Goal: Information Seeking & Learning: Check status

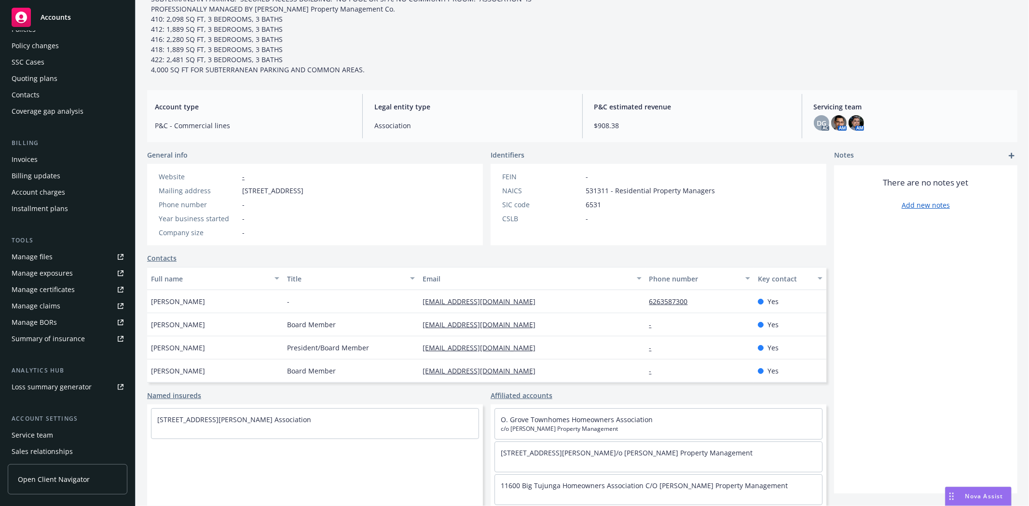
scroll to position [105, 0]
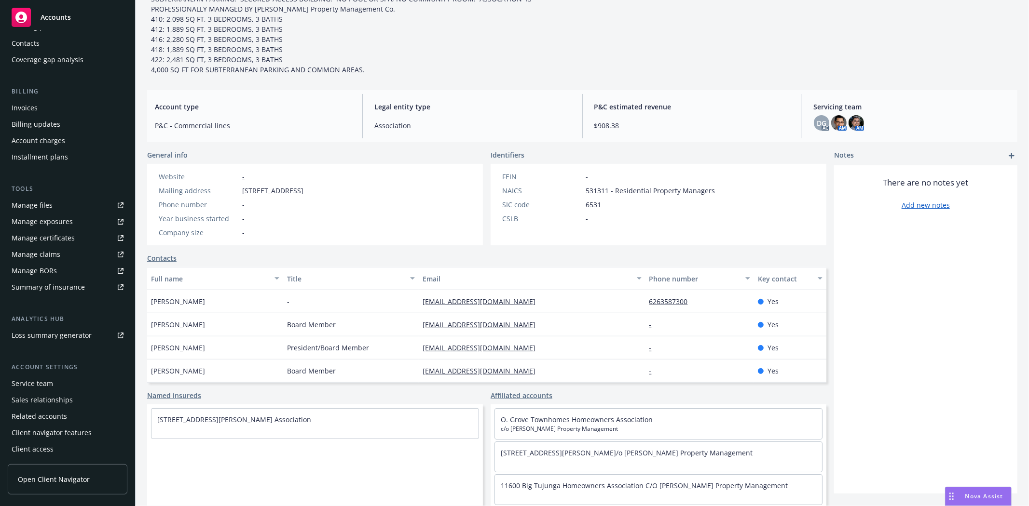
click at [52, 379] on div "Service team" at bounding box center [68, 383] width 112 height 15
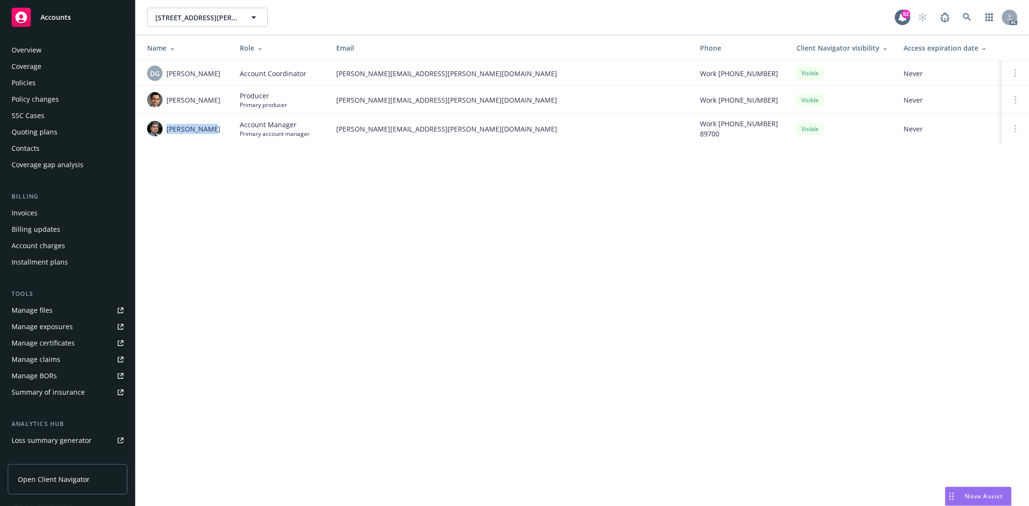
drag, startPoint x: 166, startPoint y: 129, endPoint x: 213, endPoint y: 141, distance: 48.2
click at [213, 141] on td "[PERSON_NAME]" at bounding box center [184, 129] width 96 height 30
copy span "[PERSON_NAME]"
click at [206, 167] on div "410 [PERSON_NAME] Terrace Association c/o [PERSON_NAME] Property Management [ST…" at bounding box center [582, 253] width 893 height 506
drag, startPoint x: 166, startPoint y: 130, endPoint x: 222, endPoint y: 133, distance: 56.0
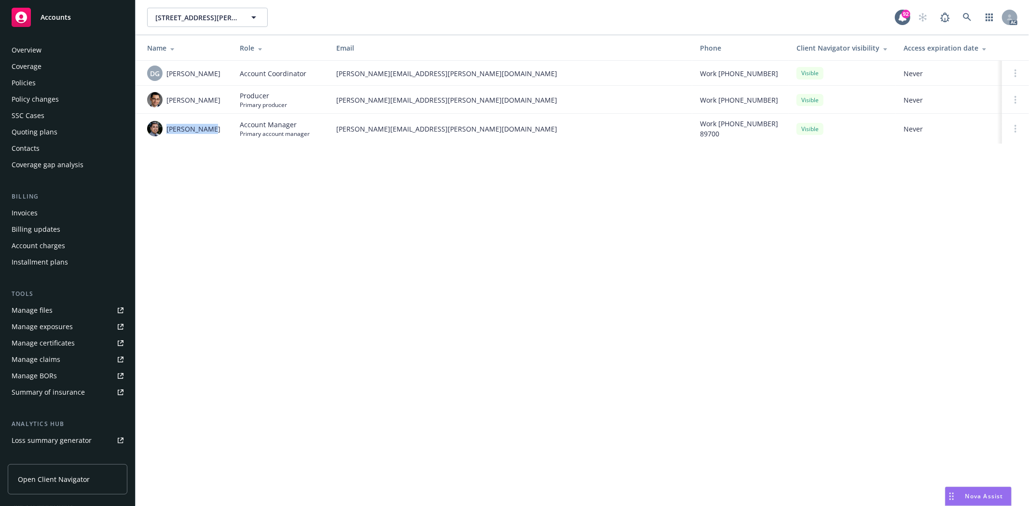
click at [222, 133] on div "[PERSON_NAME]" at bounding box center [185, 128] width 77 height 15
copy span "[PERSON_NAME]"
click at [211, 98] on span "[PERSON_NAME]" at bounding box center [193, 100] width 54 height 10
drag, startPoint x: 191, startPoint y: 100, endPoint x: 228, endPoint y: 100, distance: 36.7
click at [228, 100] on td "[PERSON_NAME]" at bounding box center [184, 100] width 96 height 28
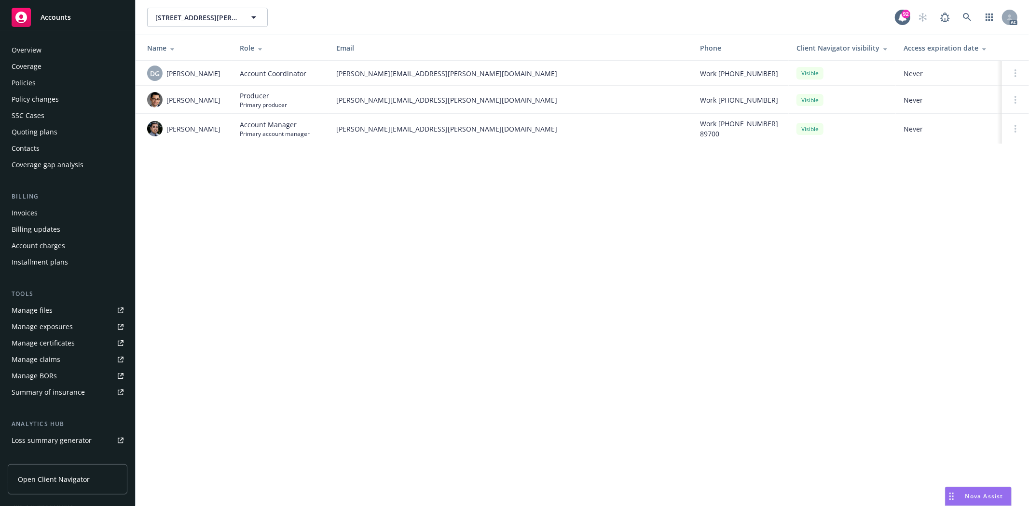
copy span "[PERSON_NAME]"
click at [204, 111] on td "[PERSON_NAME]" at bounding box center [184, 100] width 96 height 28
drag, startPoint x: 165, startPoint y: 101, endPoint x: 185, endPoint y: 99, distance: 19.9
click at [185, 99] on div "[PERSON_NAME]" at bounding box center [185, 99] width 77 height 15
drag, startPoint x: 199, startPoint y: 102, endPoint x: 236, endPoint y: 106, distance: 37.9
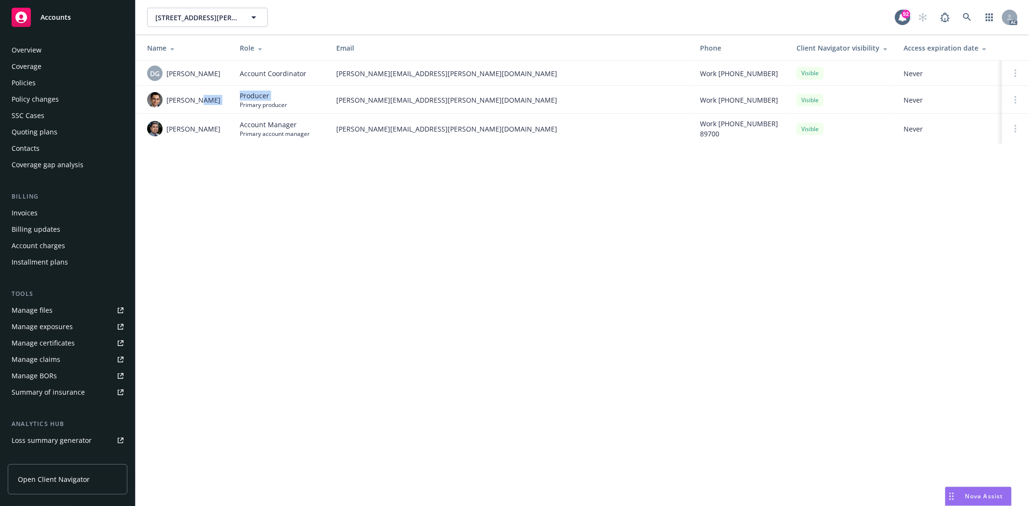
click at [236, 106] on tr "[PERSON_NAME] Producer Primary producer [PERSON_NAME][EMAIL_ADDRESS][PERSON_NAM…" at bounding box center [582, 100] width 893 height 28
click at [230, 107] on td "[PERSON_NAME]" at bounding box center [184, 100] width 96 height 28
drag, startPoint x: 196, startPoint y: 98, endPoint x: 222, endPoint y: 98, distance: 26.5
click at [222, 98] on div "[PERSON_NAME]" at bounding box center [185, 99] width 77 height 15
copy span "[PERSON_NAME]"
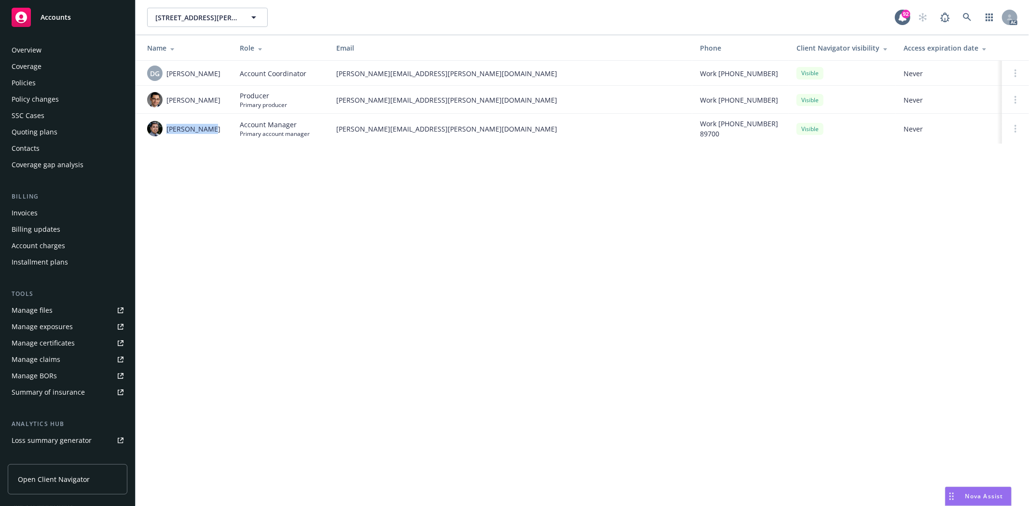
drag, startPoint x: 165, startPoint y: 131, endPoint x: 211, endPoint y: 127, distance: 45.9
click at [211, 127] on div "[PERSON_NAME]" at bounding box center [185, 128] width 77 height 15
copy span "[PERSON_NAME]"
click at [247, 190] on div "410 [PERSON_NAME] Terrace Association c/o [PERSON_NAME] Property Management [ST…" at bounding box center [582, 253] width 893 height 506
drag, startPoint x: 164, startPoint y: 130, endPoint x: 214, endPoint y: 131, distance: 49.7
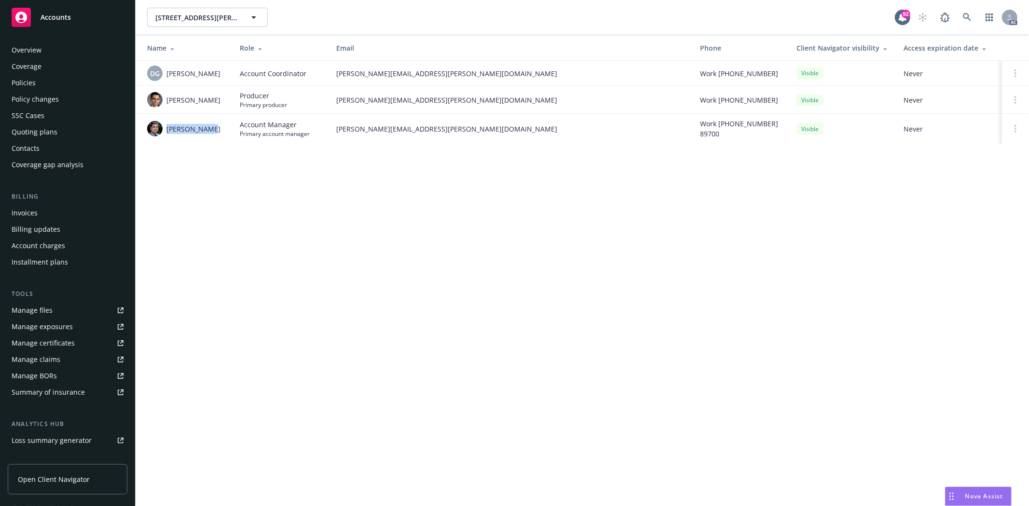
click at [214, 131] on div "[PERSON_NAME]" at bounding box center [185, 128] width 77 height 15
copy span "[PERSON_NAME]"
drag, startPoint x: 335, startPoint y: 131, endPoint x: 436, endPoint y: 126, distance: 101.4
click at [436, 126] on td "[PERSON_NAME][EMAIL_ADDRESS][PERSON_NAME][DOMAIN_NAME]" at bounding box center [510, 129] width 364 height 30
copy span "[PERSON_NAME][EMAIL_ADDRESS][PERSON_NAME][DOMAIN_NAME]"
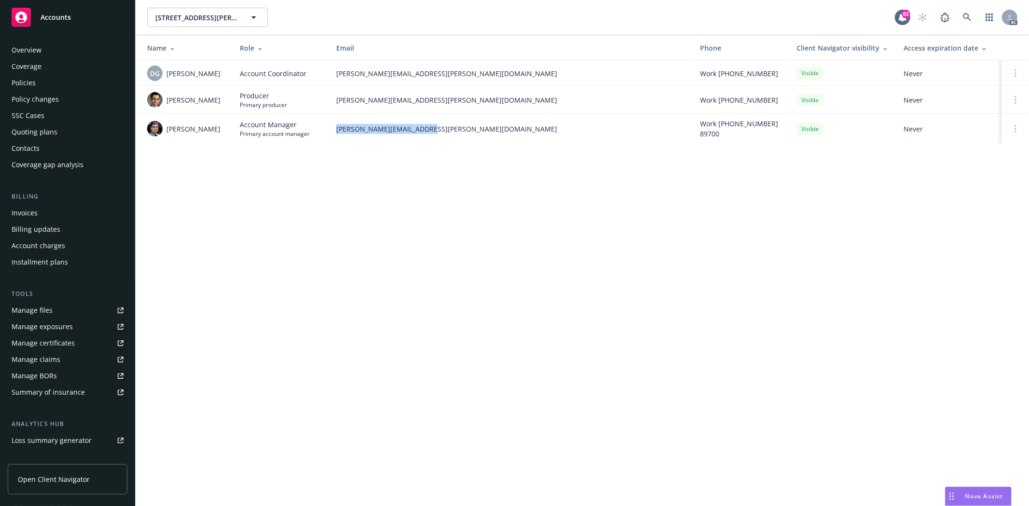
click at [68, 49] on div "Overview" at bounding box center [68, 49] width 112 height 15
click at [66, 49] on div "Overview" at bounding box center [68, 49] width 112 height 15
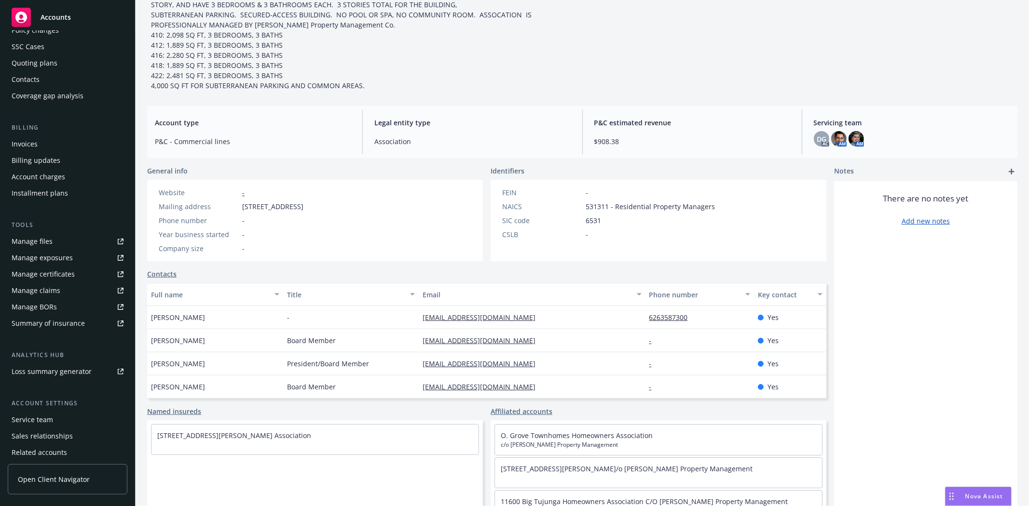
scroll to position [105, 0]
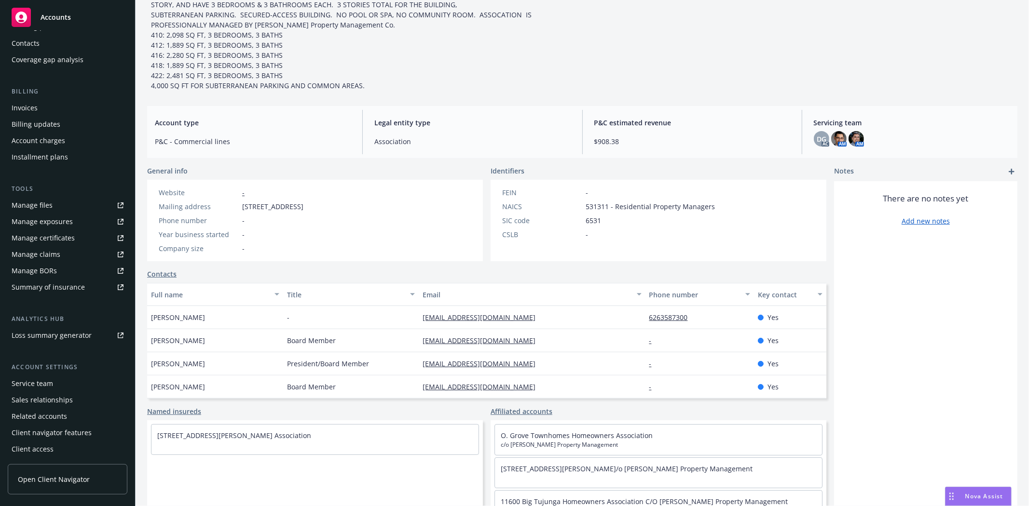
click at [49, 384] on div "Service team" at bounding box center [32, 383] width 41 height 15
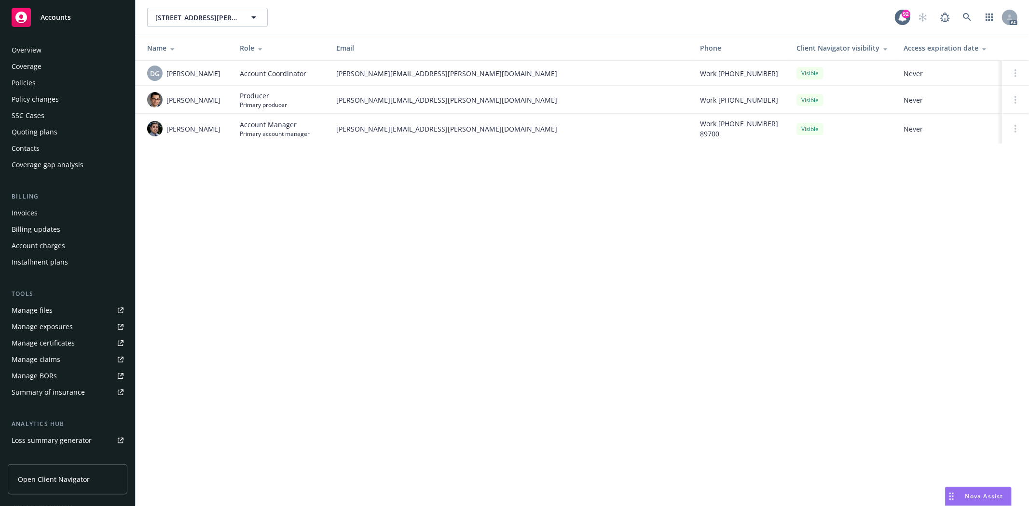
click at [40, 41] on div "Overview Coverage Policies Policy changes SSC Cases Quoting plans Contacts Cove…" at bounding box center [67, 269] width 135 height 476
click at [34, 49] on div "Overview" at bounding box center [27, 49] width 30 height 15
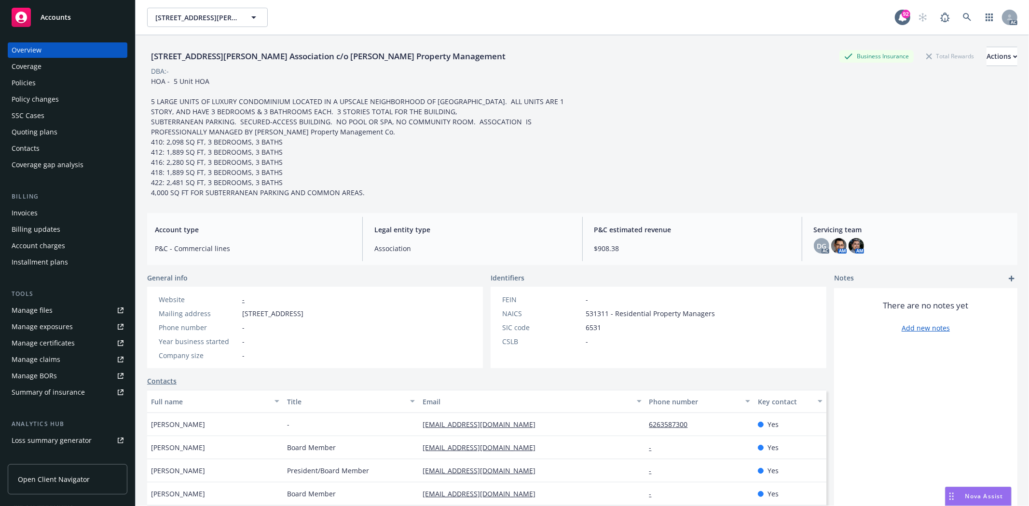
click at [39, 81] on div "Policies" at bounding box center [68, 82] width 112 height 15
click at [40, 81] on div "Policies" at bounding box center [68, 82] width 112 height 15
click at [35, 81] on div "Policies" at bounding box center [68, 82] width 112 height 15
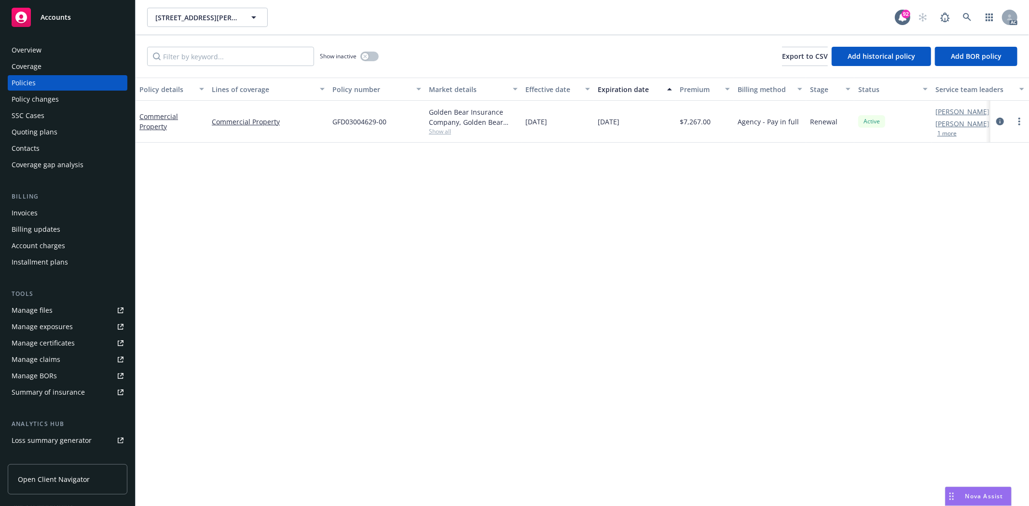
drag, startPoint x: 524, startPoint y: 117, endPoint x: 659, endPoint y: 116, distance: 135.5
click at [659, 116] on div "Commercial Property Commercial Property GFD03004629-00 Golden Bear Insurance Co…" at bounding box center [601, 122] width 931 height 42
click at [436, 129] on span "Show all" at bounding box center [473, 131] width 89 height 8
click at [412, 133] on div "GFD03004629-00" at bounding box center [376, 122] width 96 height 42
click at [438, 131] on span "Show all" at bounding box center [473, 131] width 89 height 8
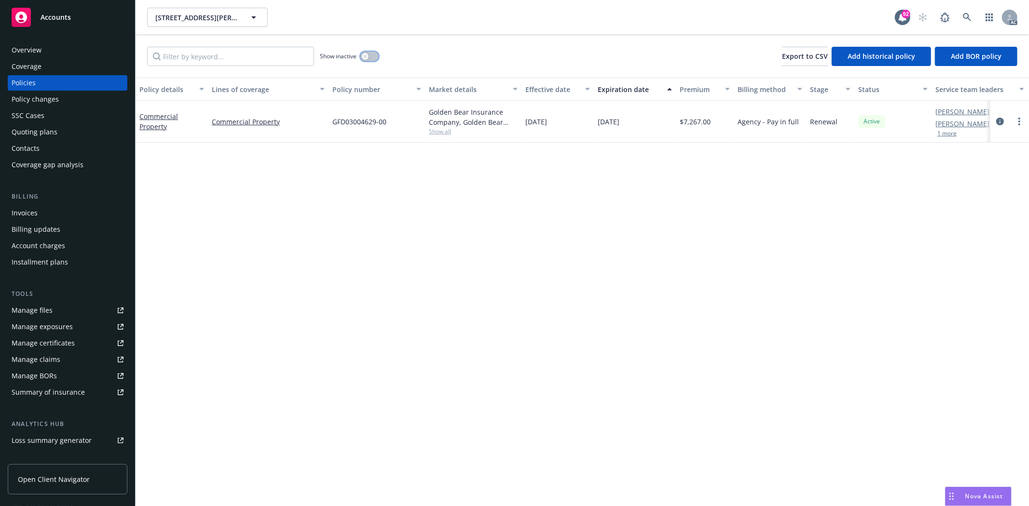
click at [365, 57] on icon "button" at bounding box center [365, 56] width 4 height 4
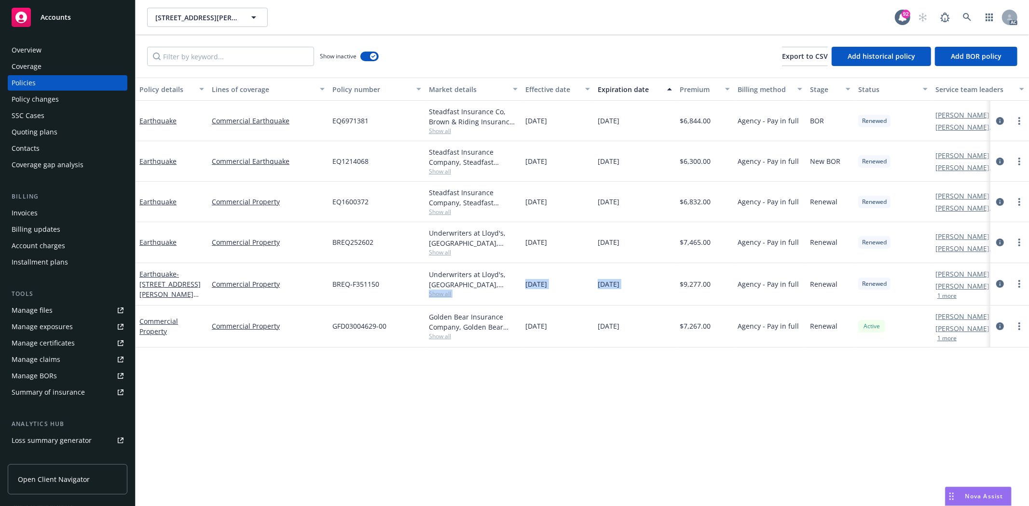
drag, startPoint x: 520, startPoint y: 282, endPoint x: 677, endPoint y: 278, distance: 157.3
click at [677, 278] on div "Earthquake - 410 [PERSON_NAME] Terrace Association Commercial Property BREQ-F35…" at bounding box center [601, 284] width 931 height 42
click at [441, 300] on div "Underwriters at Lloyd's, [GEOGRAPHIC_DATA], [PERSON_NAME] of [GEOGRAPHIC_DATA],…" at bounding box center [473, 284] width 96 height 42
click at [441, 292] on span "Show all" at bounding box center [473, 294] width 89 height 8
click at [394, 264] on div "BREQ-F351150" at bounding box center [376, 284] width 96 height 42
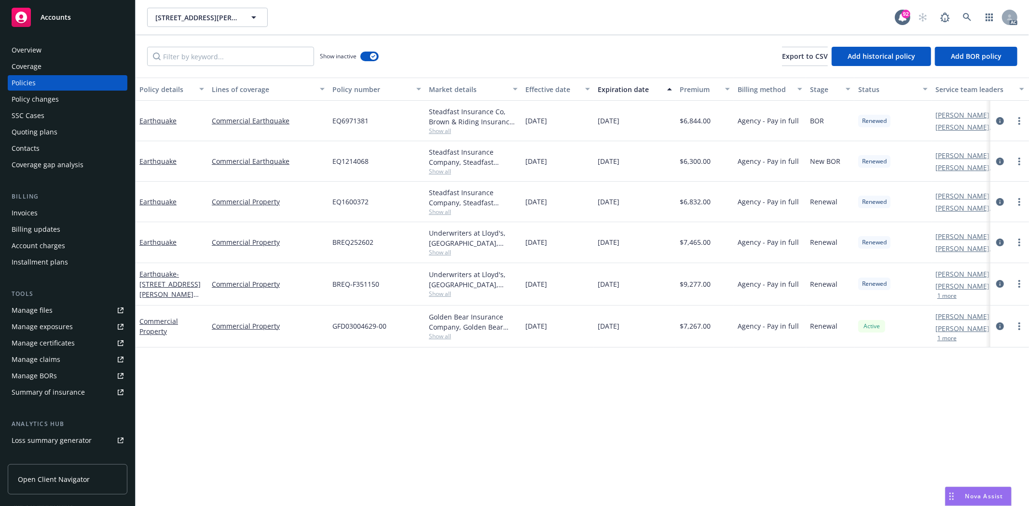
click at [431, 251] on span "Show all" at bounding box center [473, 252] width 89 height 8
click at [426, 235] on div "Underwriters at Lloyd's, [GEOGRAPHIC_DATA], Certain Underwriters at Lloyd's, Br…" at bounding box center [473, 242] width 96 height 41
click at [47, 50] on div "Overview" at bounding box center [68, 49] width 112 height 15
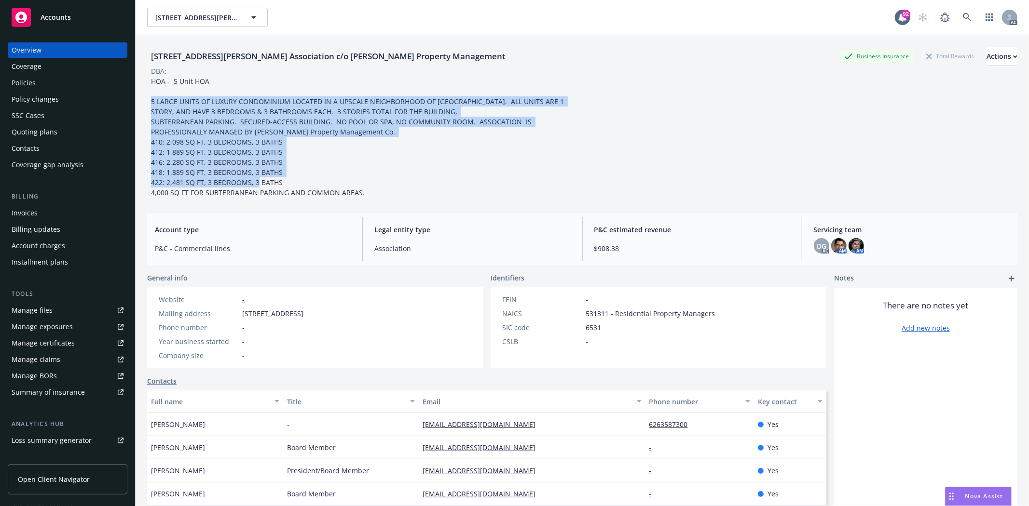
drag, startPoint x: 149, startPoint y: 98, endPoint x: 481, endPoint y: 186, distance: 343.7
click at [481, 186] on div "HOA - 5 Unit HOA 5 LARGE UNITS OF LUXURY CONDOMINIUM LOCATED IN A UPSCALE NEIGH…" at bounding box center [364, 137] width 434 height 122
click at [490, 176] on div "HOA - 5 Unit HOA 5 LARGE UNITS OF LUXURY CONDOMINIUM LOCATED IN A UPSCALE NEIGH…" at bounding box center [364, 137] width 434 height 122
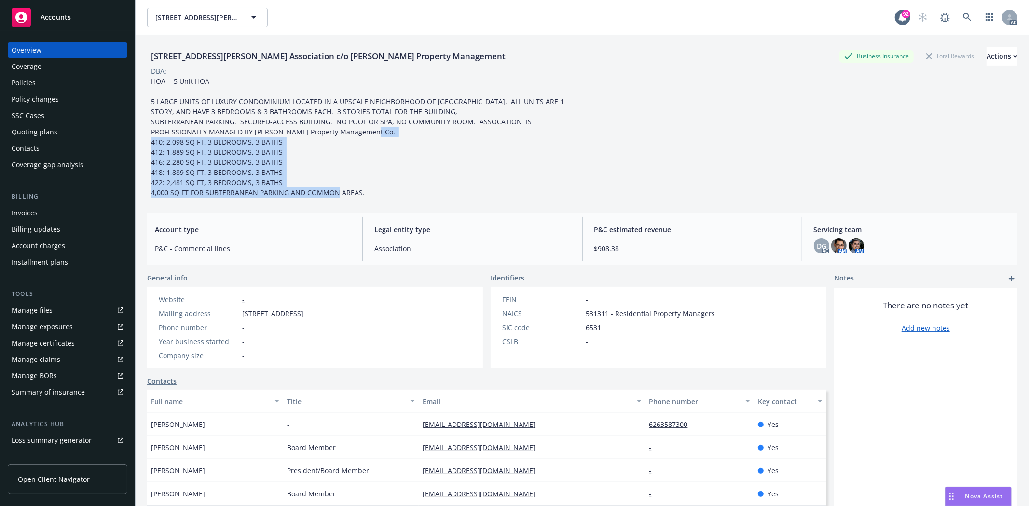
drag, startPoint x: 147, startPoint y: 145, endPoint x: 418, endPoint y: 196, distance: 275.8
click at [418, 196] on div "HOA - 5 Unit HOA 5 LARGE UNITS OF LUXURY CONDOMINIUM LOCATED IN A UPSCALE NEIGH…" at bounding box center [364, 137] width 434 height 122
